Goal: Task Accomplishment & Management: Complete application form

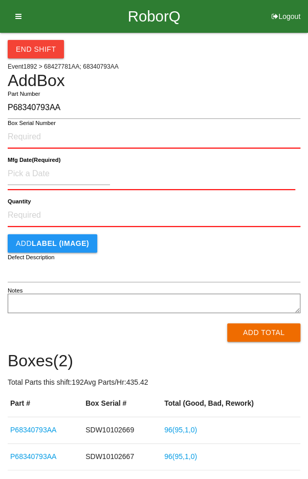
type input "P68340793AA"
click at [29, 133] on input "Box Serial Number" at bounding box center [154, 137] width 293 height 23
type input "SDW10102636"
click at [38, 172] on input at bounding box center [59, 174] width 102 height 22
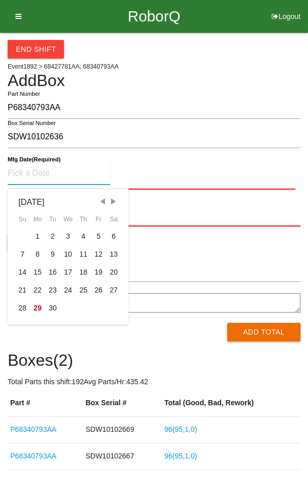
click at [96, 268] on div "19" at bounding box center [98, 272] width 15 height 18
type input "[DATE]"
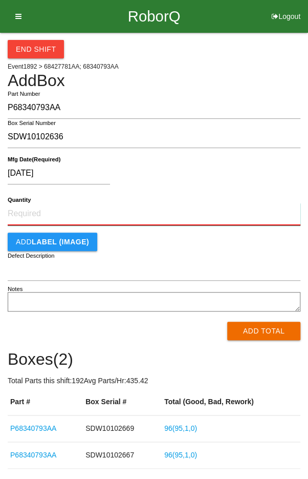
click at [163, 215] on input "Quantity" at bounding box center [154, 214] width 293 height 23
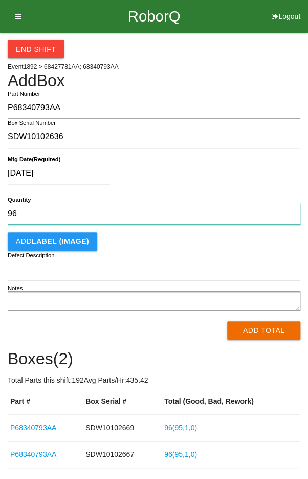
type input "96"
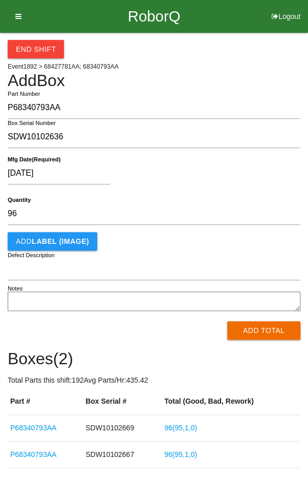
click at [240, 169] on div "[DATE]" at bounding box center [152, 175] width 288 height 26
click at [262, 324] on button "Add Total" at bounding box center [263, 330] width 73 height 18
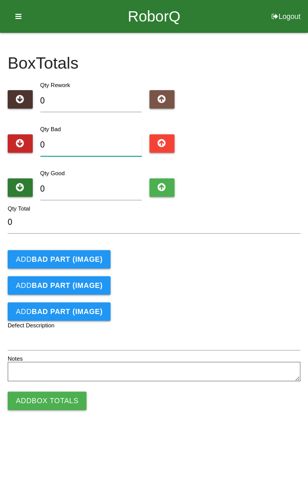
click at [87, 142] on input "0" at bounding box center [91, 145] width 102 height 22
type input "4"
click at [119, 186] on input "0" at bounding box center [91, 189] width 102 height 22
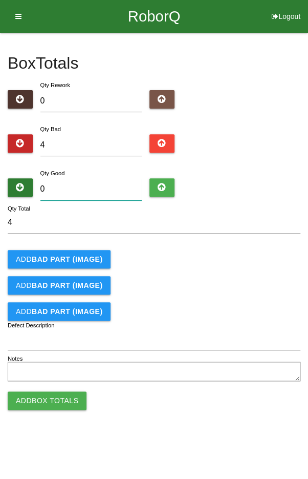
type input "9"
type input "13"
type input "92"
type input "96"
type input "92"
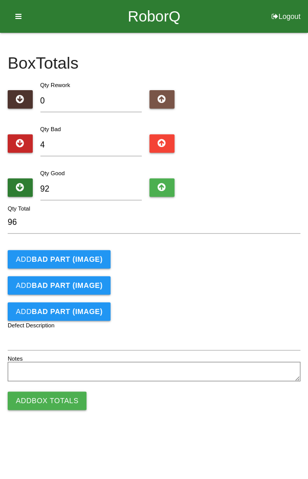
click at [65, 256] on b "BAD PART (IMAGE)" at bounding box center [67, 259] width 71 height 8
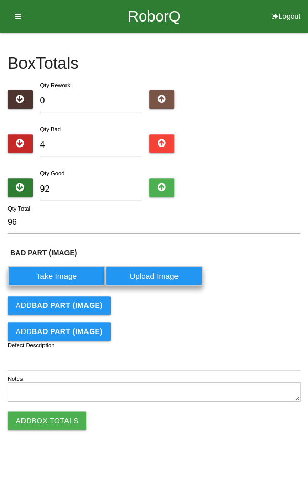
click at [45, 306] on b "BAD PART (IMAGE)" at bounding box center [67, 305] width 71 height 8
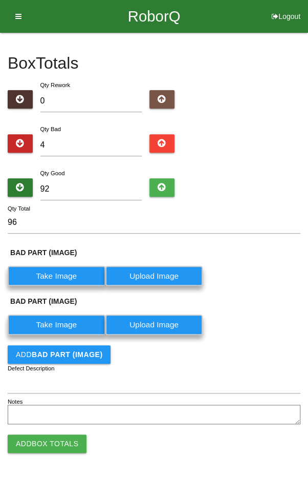
click at [56, 356] on b "BAD PART (IMAGE)" at bounding box center [67, 354] width 71 height 8
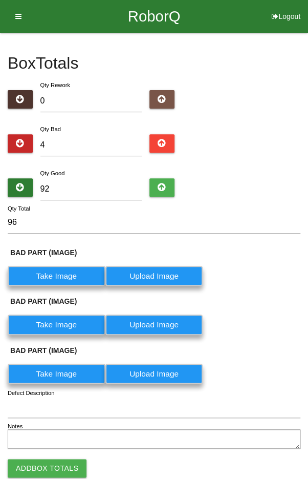
click at [49, 271] on label "Take Image" at bounding box center [57, 276] width 98 height 20
click at [0, 0] on \(IMAGE\) "Take Image" at bounding box center [0, 0] width 0 height 0
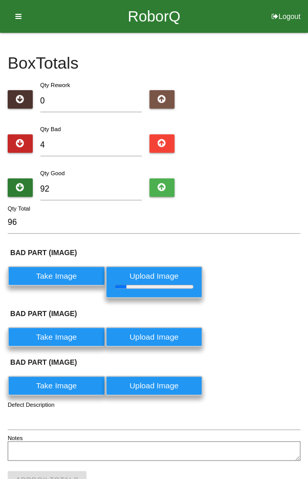
click at [61, 336] on label "Take Image" at bounding box center [57, 337] width 98 height 20
click at [0, 0] on \(IMAGE\) "Take Image" at bounding box center [0, 0] width 0 height 0
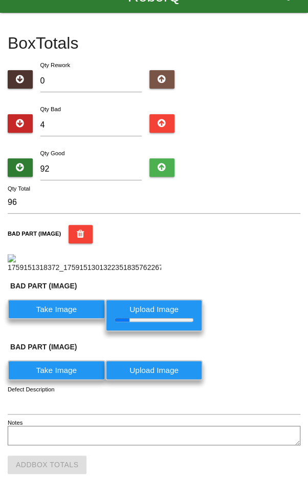
scroll to position [228, 0]
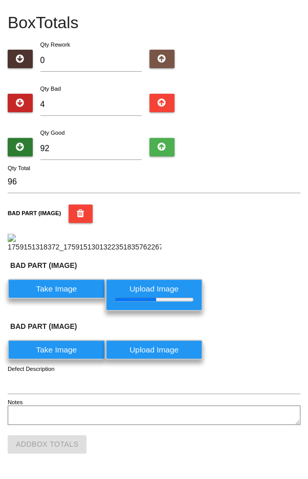
click at [55, 354] on label "Take Image" at bounding box center [57, 350] width 98 height 20
click at [0, 0] on \(IMAGE\) "Take Image" at bounding box center [0, 0] width 0 height 0
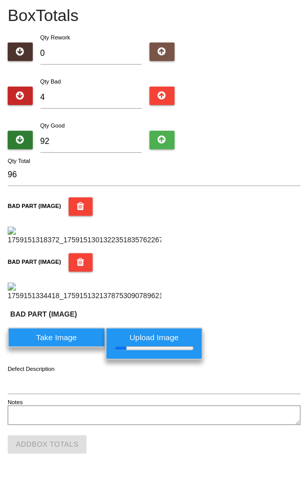
scroll to position [425, 0]
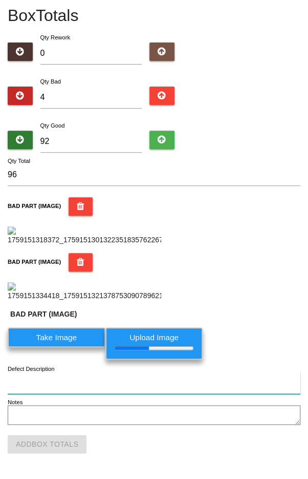
click at [114, 382] on input "Defect Description" at bounding box center [154, 383] width 293 height 22
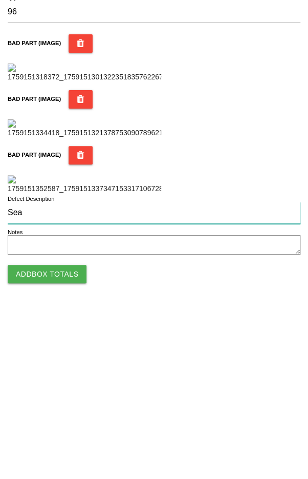
scroll to position [516, 0]
type input "Seal flash"
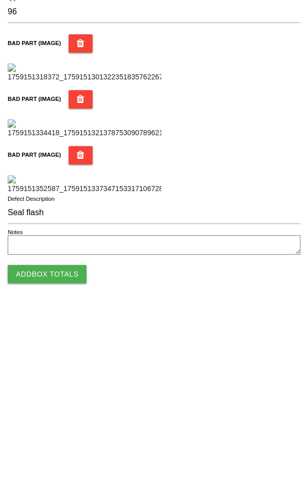
click at [254, 358] on div "BAD PART (IMAGE)" at bounding box center [154, 340] width 293 height 48
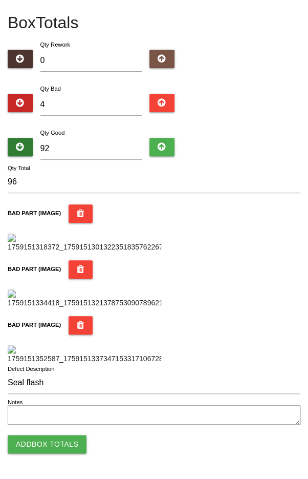
scroll to position [608, 0]
click at [38, 446] on button "Add Box Totals" at bounding box center [47, 444] width 79 height 18
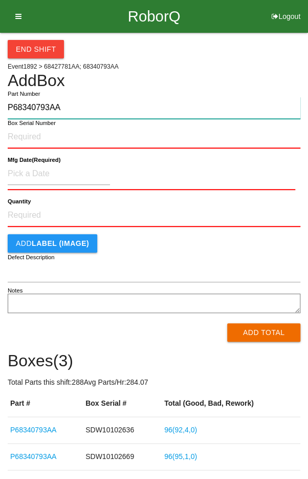
type input "P68340793AA"
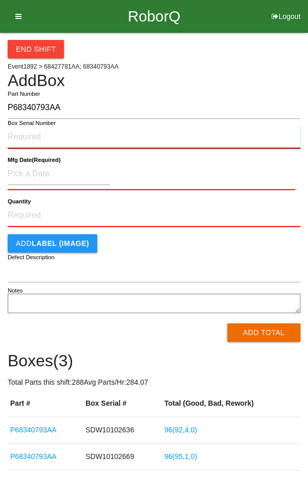
click at [65, 138] on input "Box Serial Number" at bounding box center [154, 137] width 293 height 23
type input "SDW10102740"
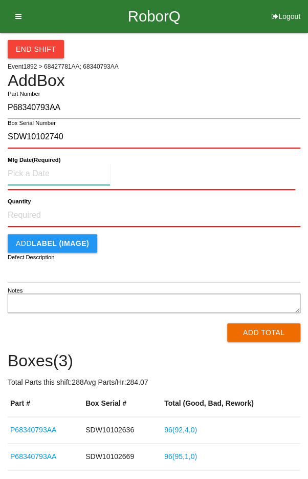
click at [55, 174] on input at bounding box center [59, 174] width 102 height 22
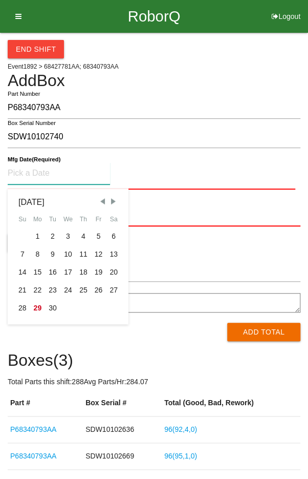
click at [81, 290] on div "25" at bounding box center [83, 290] width 15 height 18
type input "[DATE]"
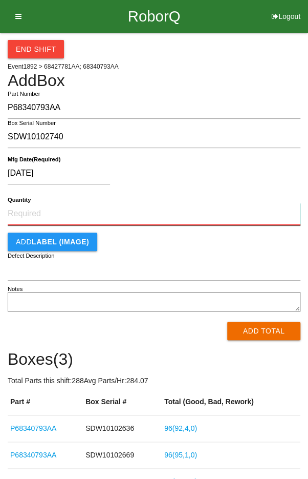
click at [90, 214] on input "Quantity" at bounding box center [154, 214] width 293 height 23
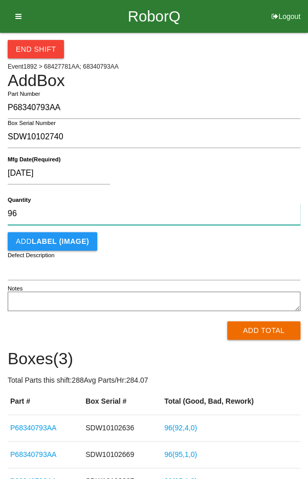
type input "96"
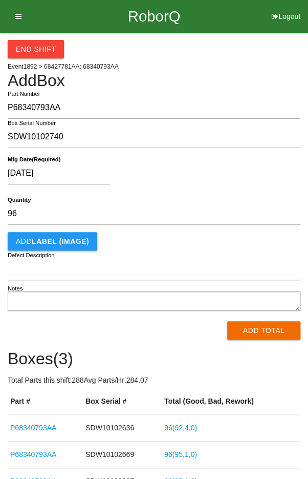
click at [228, 165] on div "[DATE]" at bounding box center [152, 175] width 288 height 26
click at [272, 332] on button "Add Total" at bounding box center [263, 330] width 73 height 18
